Goal: Transaction & Acquisition: Purchase product/service

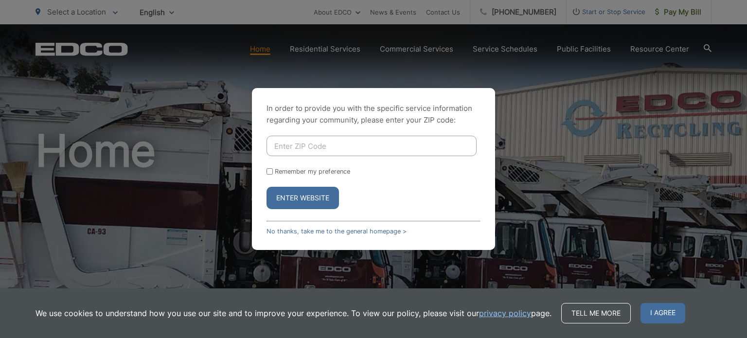
click at [292, 147] on input "Enter ZIP Code" at bounding box center [372, 146] width 210 height 20
click at [302, 137] on input "Enter ZIP Code" at bounding box center [372, 146] width 210 height 20
click at [302, 144] on input "Enter ZIP Code" at bounding box center [372, 146] width 210 height 20
type input "92064"
click at [296, 231] on link "No thanks, take me to the general homepage >" at bounding box center [337, 231] width 140 height 7
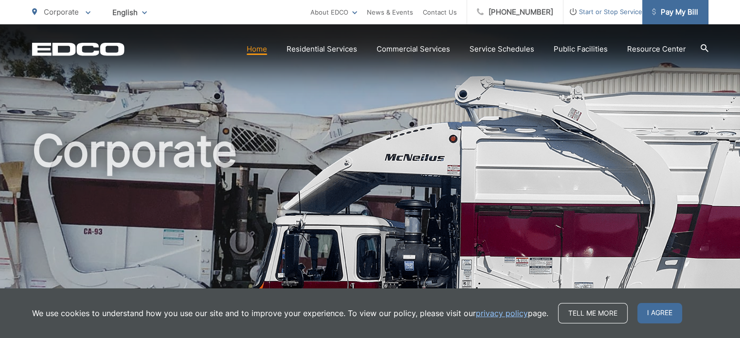
click at [677, 11] on span "Pay My Bill" at bounding box center [675, 12] width 46 height 12
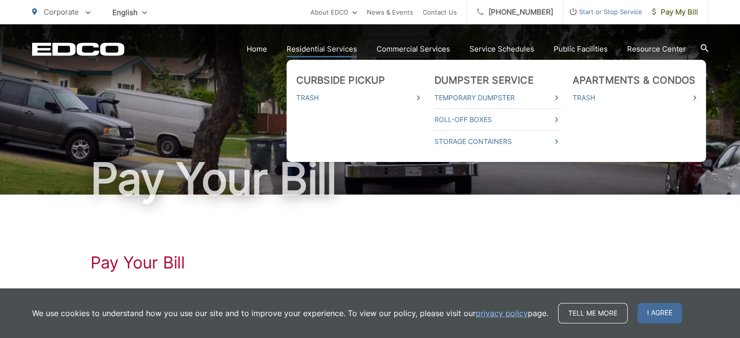
click at [304, 50] on link "Residential Services" at bounding box center [322, 49] width 71 height 12
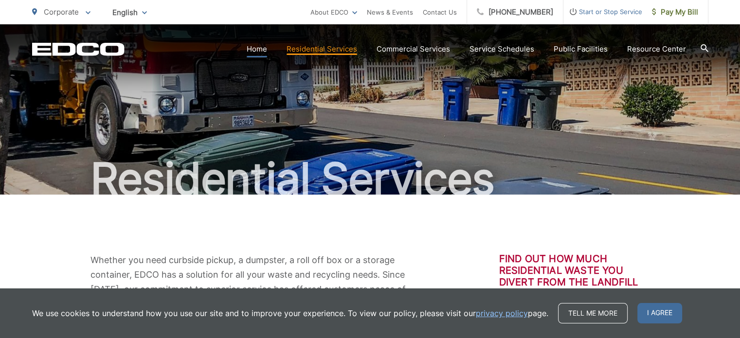
click at [265, 49] on link "Home" at bounding box center [257, 49] width 20 height 12
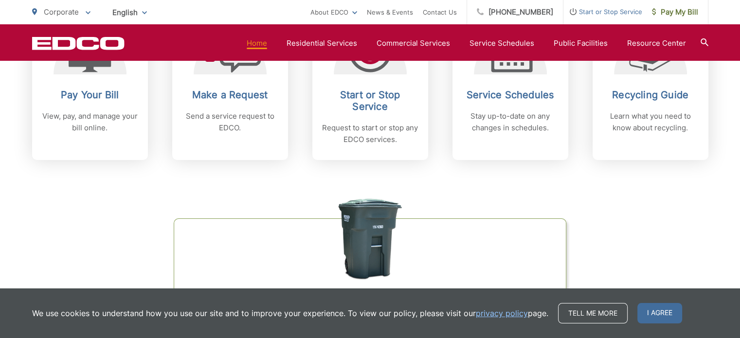
scroll to position [535, 0]
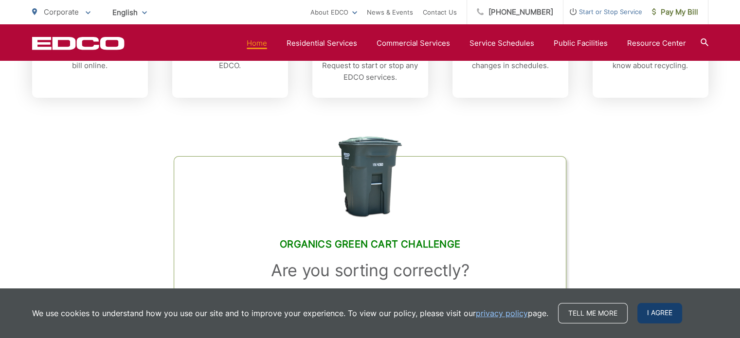
click at [654, 313] on span "I agree" at bounding box center [659, 313] width 45 height 20
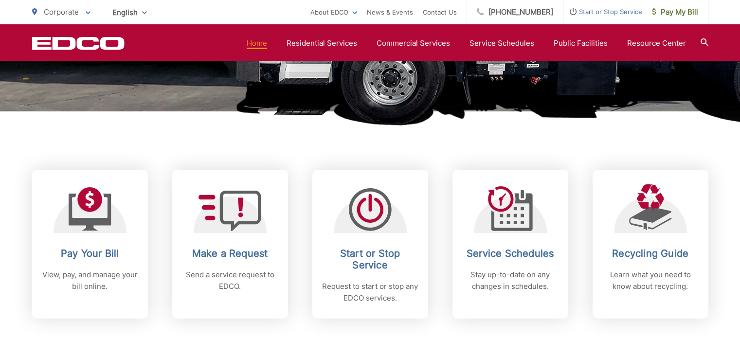
scroll to position [292, 0]
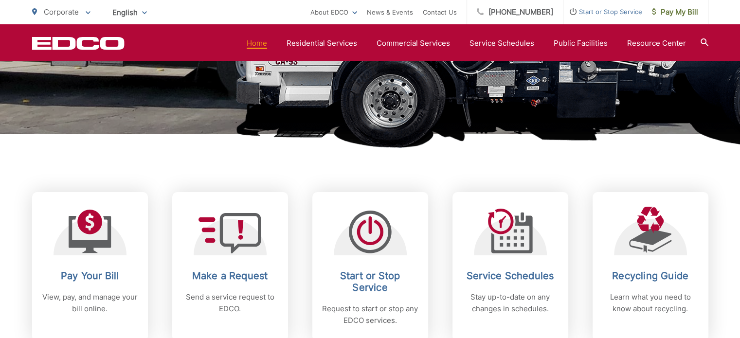
click at [702, 40] on icon at bounding box center [705, 42] width 8 height 8
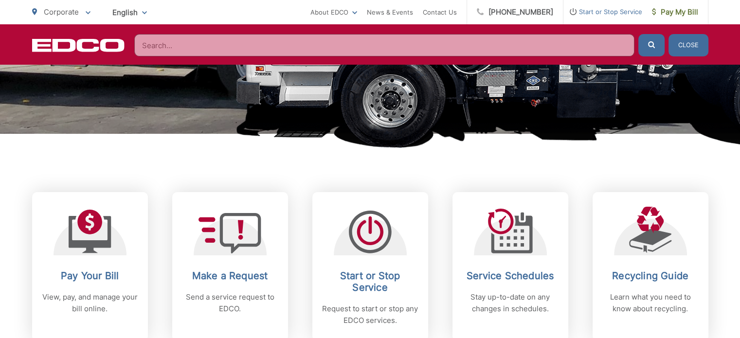
click at [170, 43] on input "Search" at bounding box center [384, 45] width 500 height 22
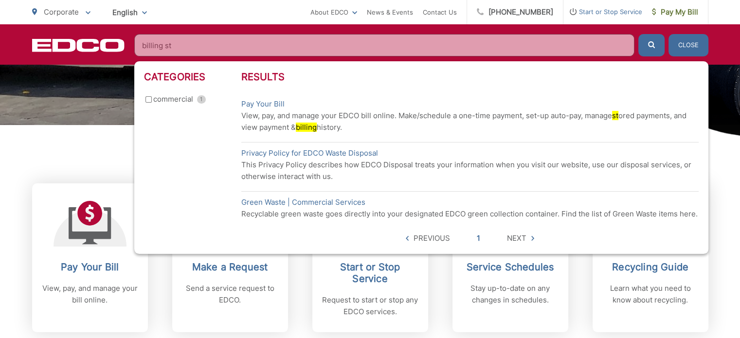
scroll to position [301, 0]
type input "billing st"
click at [306, 130] on mark "billing" at bounding box center [306, 127] width 21 height 9
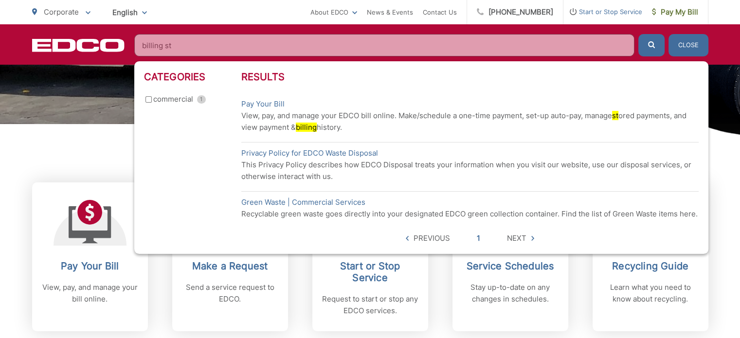
click at [312, 127] on mark "billing" at bounding box center [306, 127] width 21 height 9
click at [262, 101] on link "Pay Your Bill" at bounding box center [262, 104] width 43 height 12
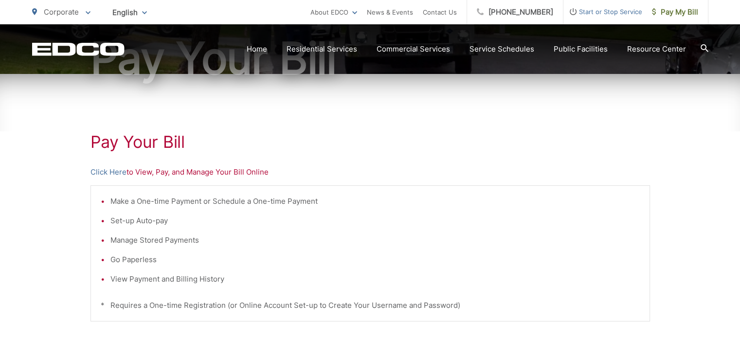
scroll to position [195, 0]
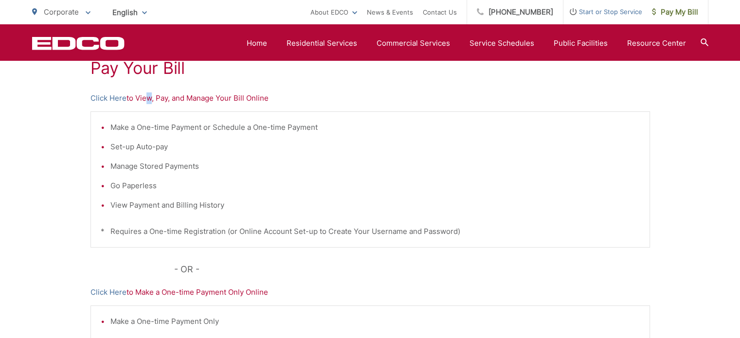
click at [145, 99] on p "Click Here to View, Pay, and Manage Your Bill Online" at bounding box center [369, 98] width 559 height 12
click at [102, 94] on link "Click Here" at bounding box center [108, 98] width 36 height 12
click at [673, 11] on span "Pay My Bill" at bounding box center [675, 12] width 46 height 12
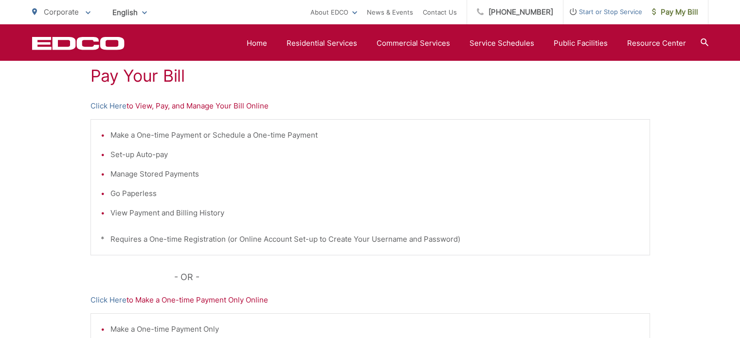
scroll to position [97, 0]
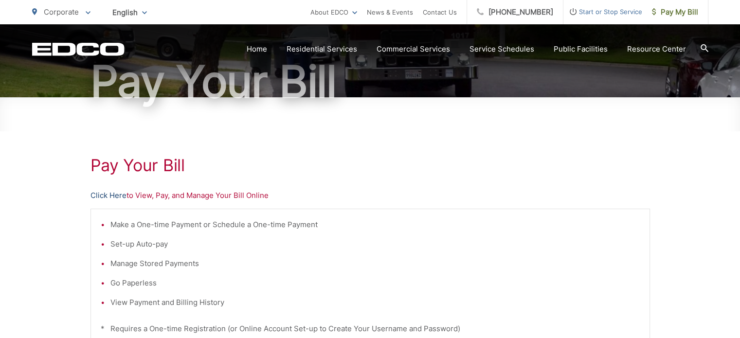
click at [108, 195] on link "Click Here" at bounding box center [108, 196] width 36 height 12
click at [259, 50] on link "Home" at bounding box center [257, 49] width 20 height 12
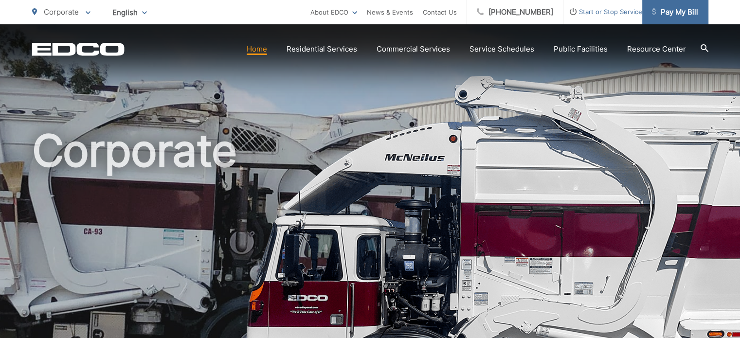
click at [667, 9] on span "Pay My Bill" at bounding box center [675, 12] width 46 height 12
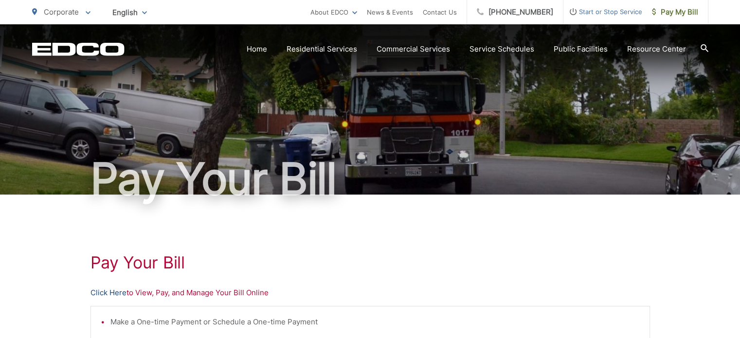
click at [115, 290] on link "Click Here" at bounding box center [108, 293] width 36 height 12
